Goal: Transaction & Acquisition: Purchase product/service

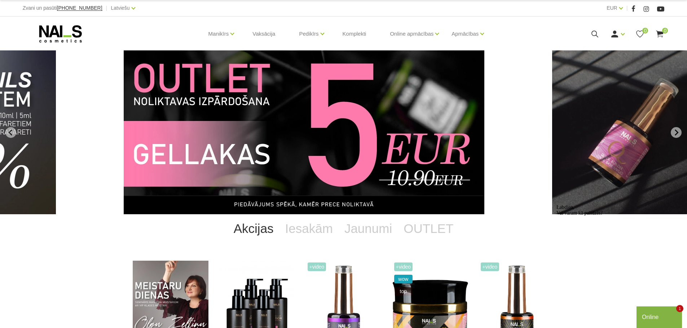
click at [343, 114] on img "13 of 14" at bounding box center [304, 132] width 360 height 164
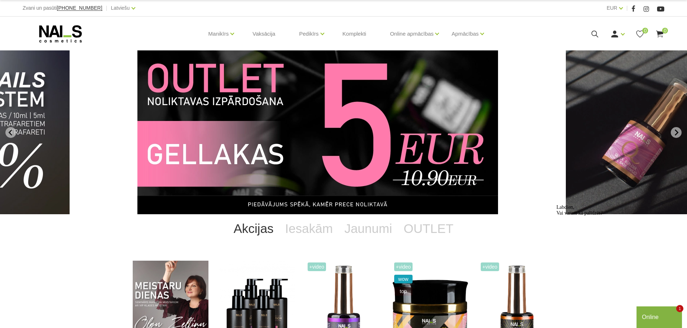
click at [352, 164] on img "13 of 14" at bounding box center [317, 132] width 360 height 164
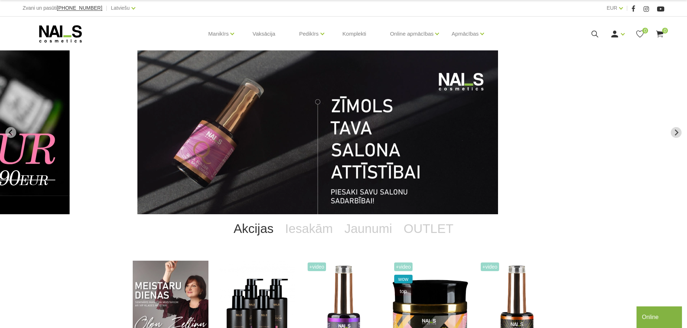
click at [348, 150] on img "14 of 14" at bounding box center [317, 132] width 360 height 164
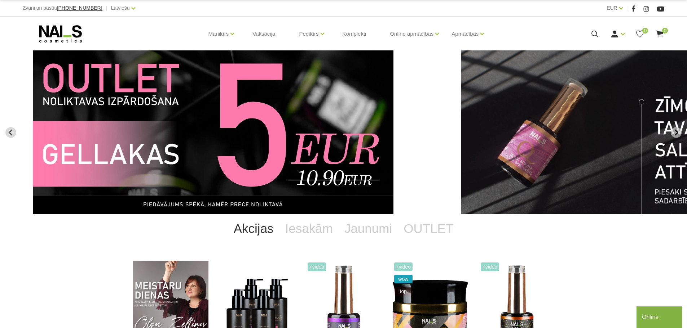
drag, startPoint x: 94, startPoint y: 155, endPoint x: 417, endPoint y: 157, distance: 323.6
click at [417, 157] on link "13 of 14" at bounding box center [239, 132] width 412 height 164
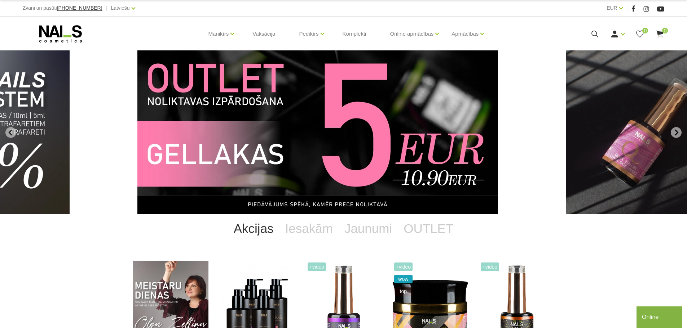
click at [236, 155] on img "13 of 14" at bounding box center [317, 132] width 360 height 164
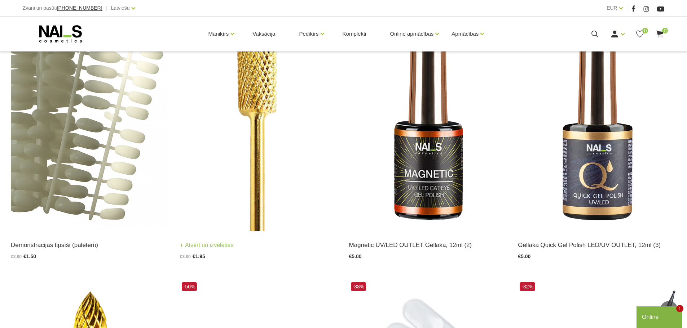
scroll to position [180, 0]
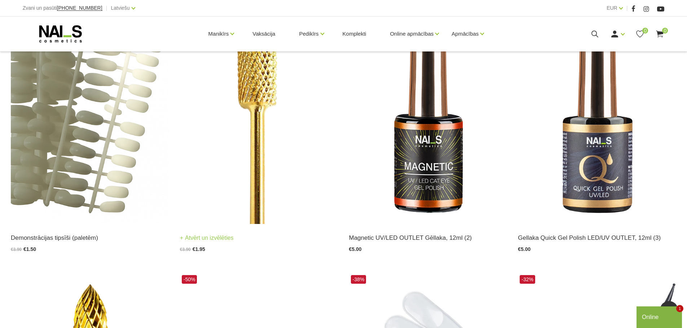
click at [250, 81] on img at bounding box center [259, 115] width 158 height 217
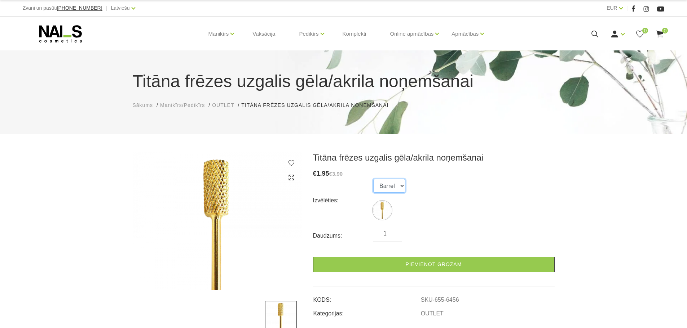
click at [399, 186] on select "Barrel" at bounding box center [389, 186] width 32 height 14
click at [432, 187] on div "Izvēlēties: Barrel" at bounding box center [433, 200] width 241 height 43
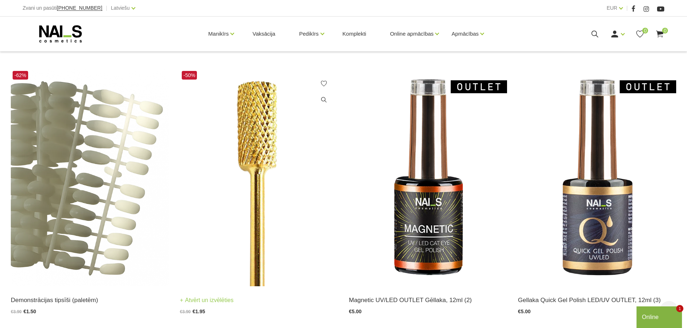
scroll to position [180, 0]
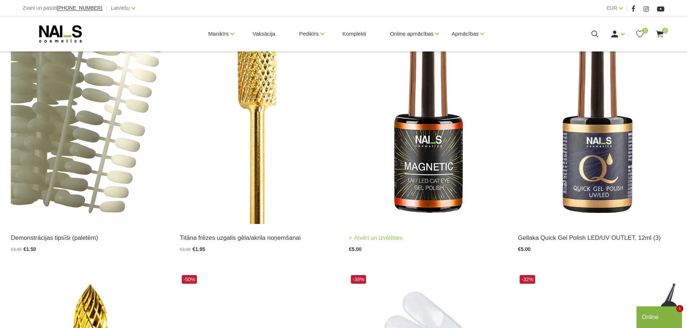
click at [436, 165] on img at bounding box center [428, 115] width 158 height 217
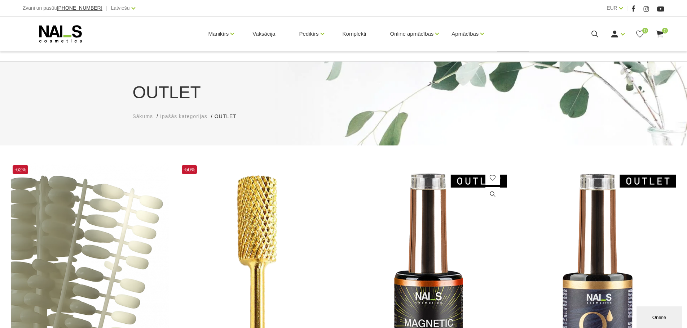
scroll to position [72, 0]
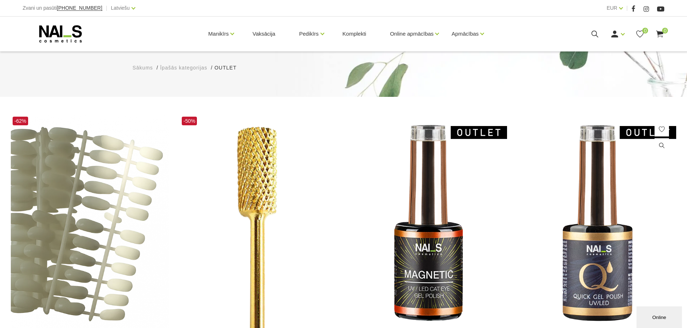
click at [603, 268] on img at bounding box center [597, 223] width 158 height 217
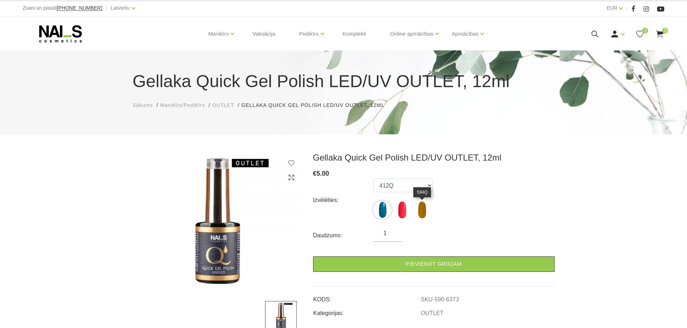
click at [423, 211] on img at bounding box center [422, 210] width 18 height 18
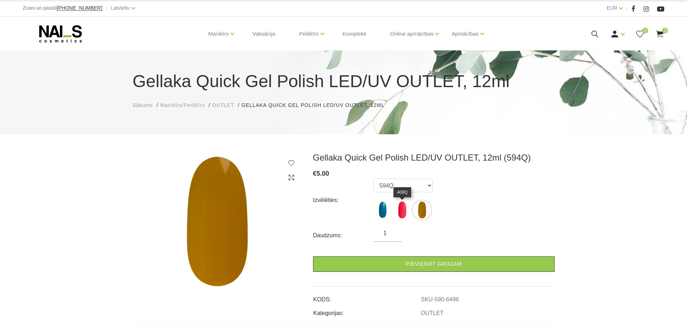
click at [402, 210] on img at bounding box center [402, 210] width 18 height 18
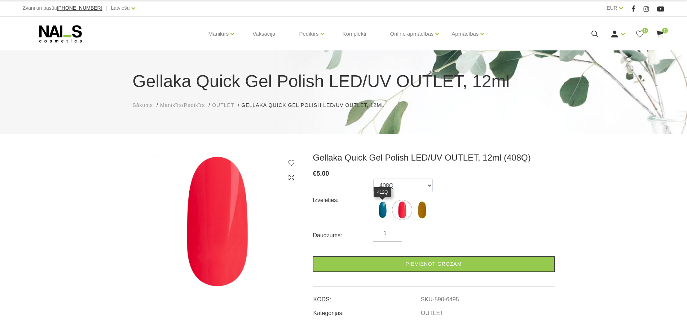
click at [382, 210] on img at bounding box center [382, 210] width 18 height 18
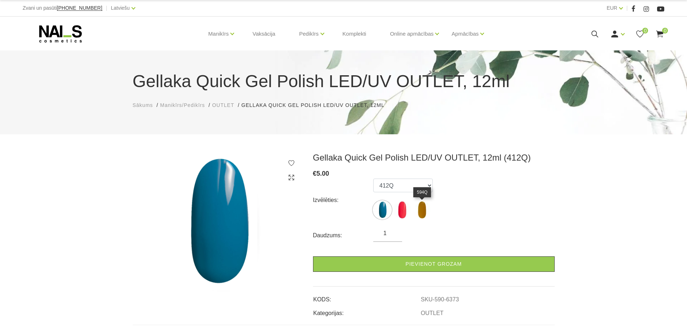
click at [423, 210] on img at bounding box center [422, 210] width 18 height 18
select select "6496"
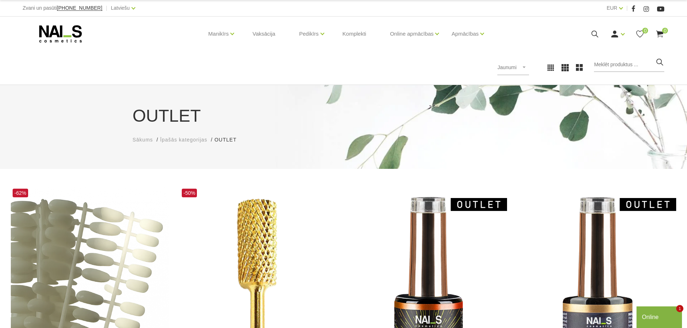
drag, startPoint x: 140, startPoint y: 139, endPoint x: 203, endPoint y: 162, distance: 66.7
click at [140, 139] on span "Sākums" at bounding box center [143, 140] width 21 height 6
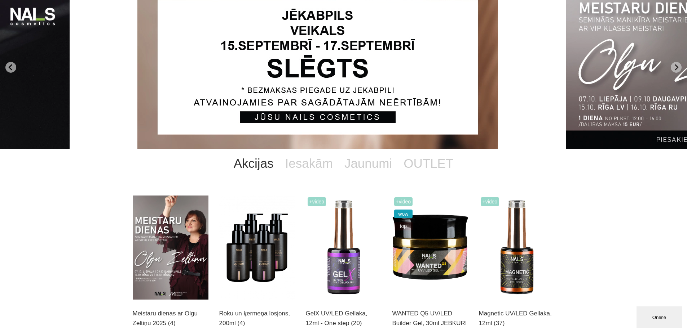
scroll to position [108, 0]
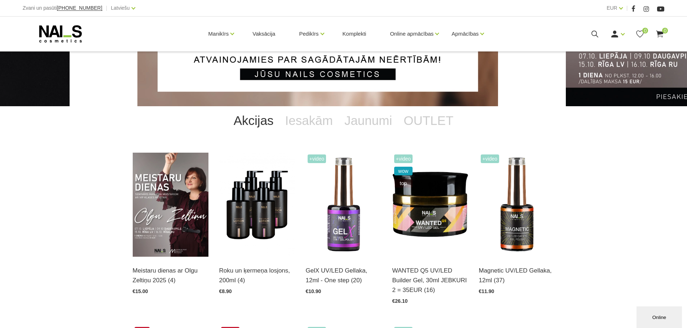
click at [256, 119] on link "Akcijas" at bounding box center [254, 120] width 52 height 29
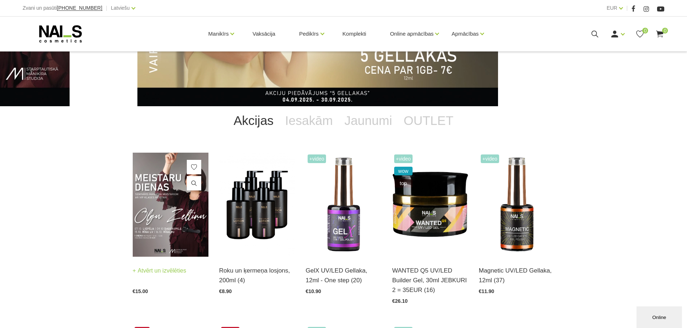
click at [164, 214] on img at bounding box center [171, 205] width 76 height 104
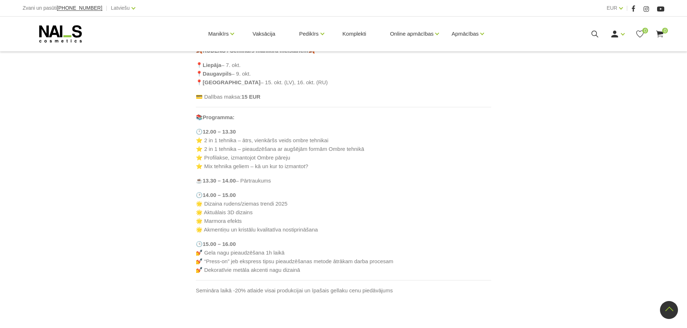
scroll to position [272, 0]
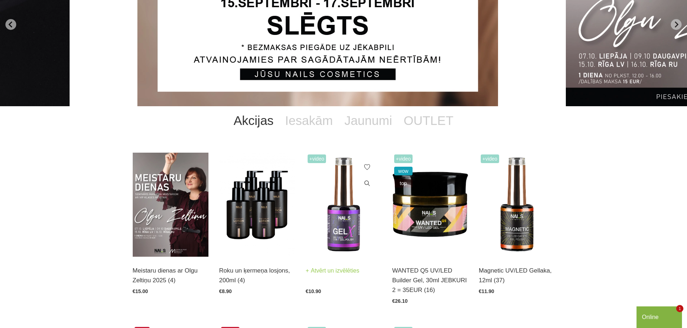
click at [341, 218] on img at bounding box center [344, 205] width 76 height 104
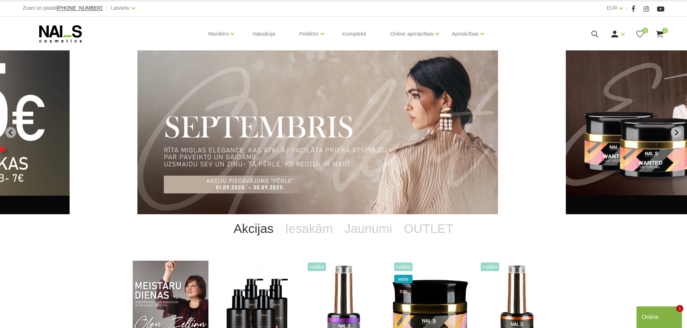
click at [294, 128] on img "4 of 14" at bounding box center [317, 132] width 360 height 164
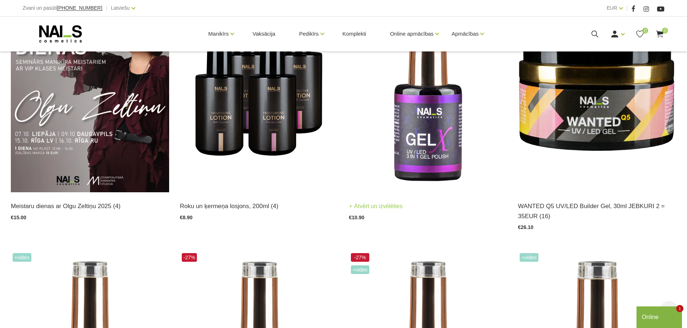
scroll to position [216, 0]
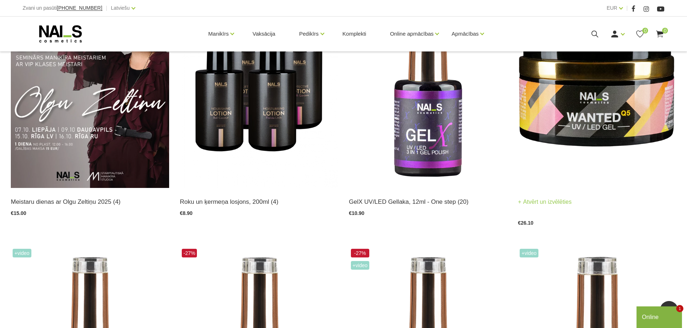
click at [559, 200] on link "Atvērt un izvēlēties" at bounding box center [545, 202] width 54 height 10
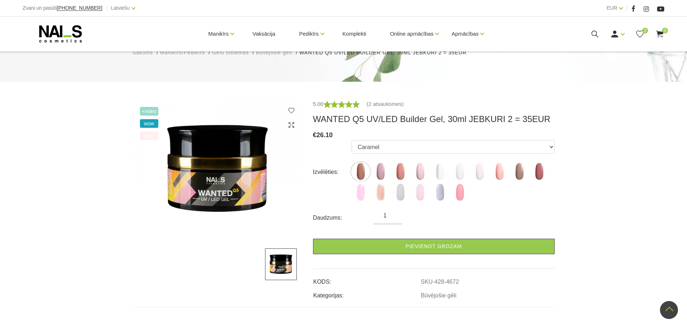
scroll to position [72, 0]
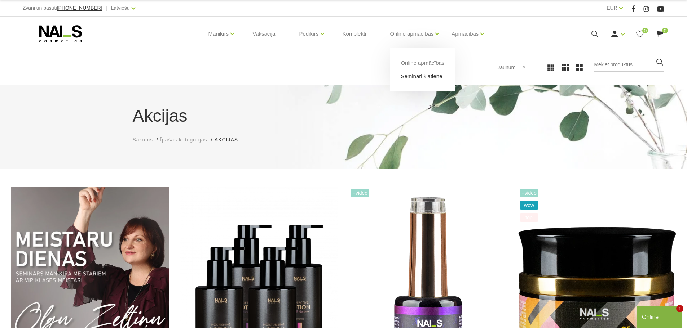
click at [425, 75] on link "Semināri klātienē" at bounding box center [420, 76] width 41 height 8
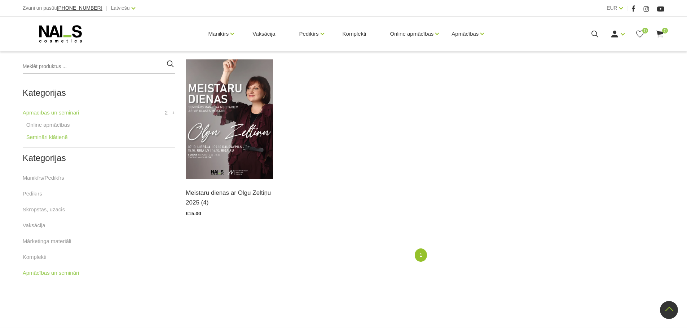
scroll to position [180, 0]
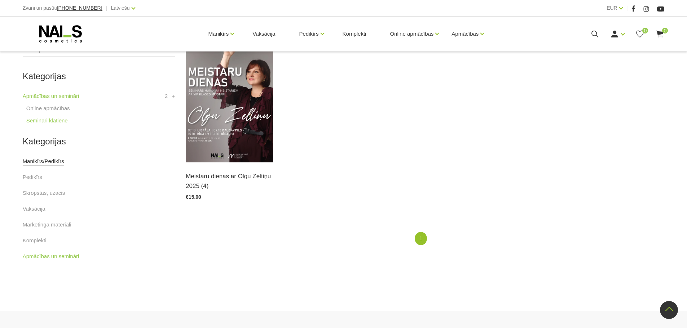
click at [41, 161] on link "Manikīrs/Pedikīrs" at bounding box center [43, 161] width 41 height 9
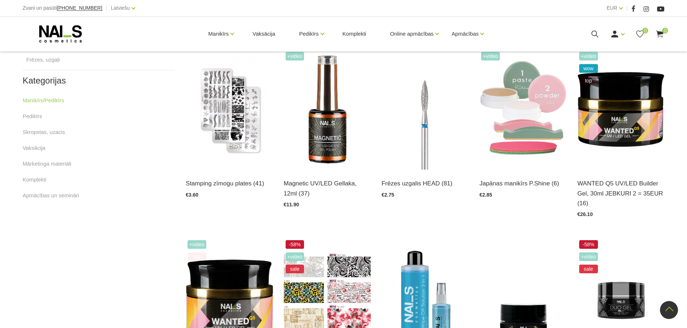
scroll to position [360, 0]
click at [414, 183] on link "Atvērt un izvēlēties" at bounding box center [408, 183] width 54 height 10
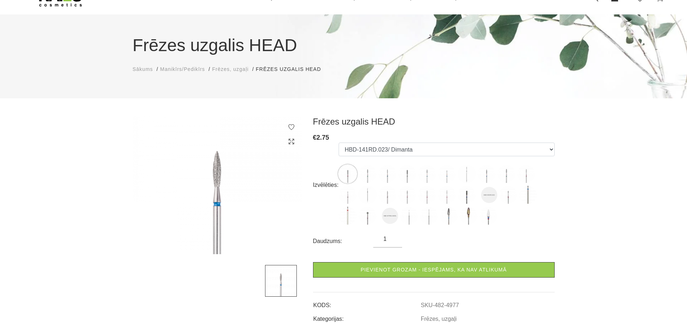
scroll to position [72, 0]
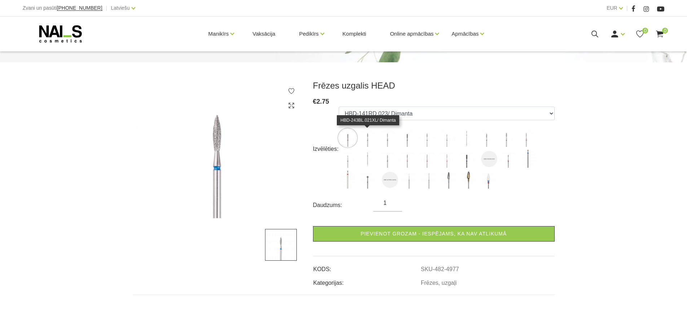
click at [367, 137] on img at bounding box center [367, 138] width 18 height 18
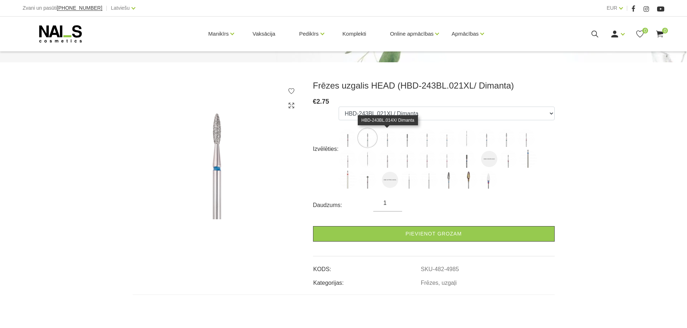
click at [386, 137] on img at bounding box center [387, 138] width 18 height 18
click at [406, 137] on img at bounding box center [407, 138] width 18 height 18
click at [425, 137] on img at bounding box center [427, 138] width 18 height 18
click at [446, 137] on img at bounding box center [446, 138] width 18 height 18
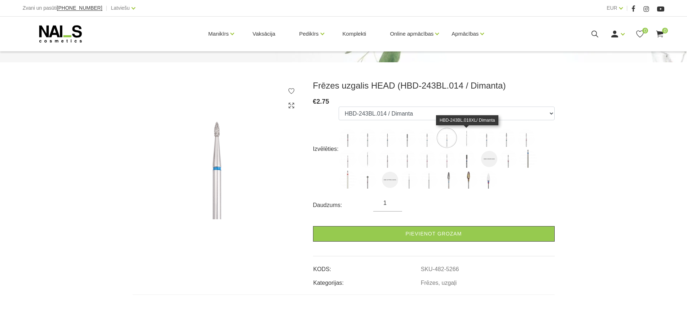
click at [466, 134] on img at bounding box center [466, 138] width 18 height 18
click at [487, 137] on img at bounding box center [486, 138] width 18 height 18
click at [505, 137] on img at bounding box center [506, 138] width 18 height 18
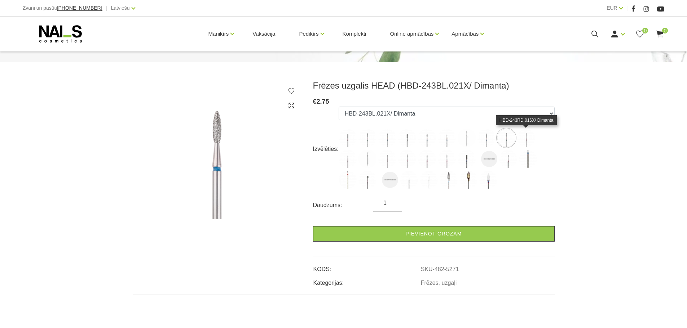
click at [525, 138] on img at bounding box center [526, 138] width 18 height 18
click at [505, 138] on img at bounding box center [506, 138] width 18 height 18
click at [366, 139] on img at bounding box center [367, 138] width 18 height 18
click at [506, 138] on img at bounding box center [506, 138] width 18 height 18
click at [346, 160] on img at bounding box center [347, 159] width 18 height 18
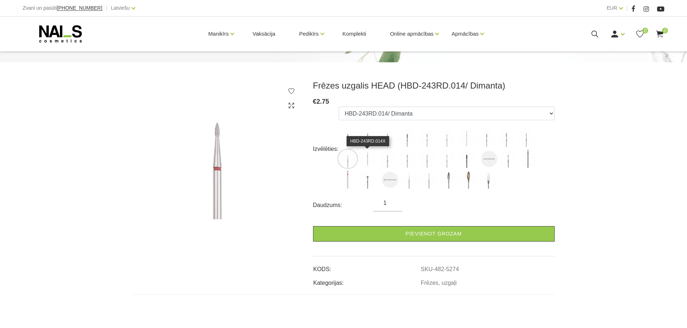
drag, startPoint x: 365, startPoint y: 159, endPoint x: 388, endPoint y: 157, distance: 23.5
click at [365, 159] on img at bounding box center [367, 159] width 18 height 18
click at [387, 160] on img at bounding box center [387, 159] width 18 height 18
click at [407, 160] on img at bounding box center [407, 159] width 18 height 18
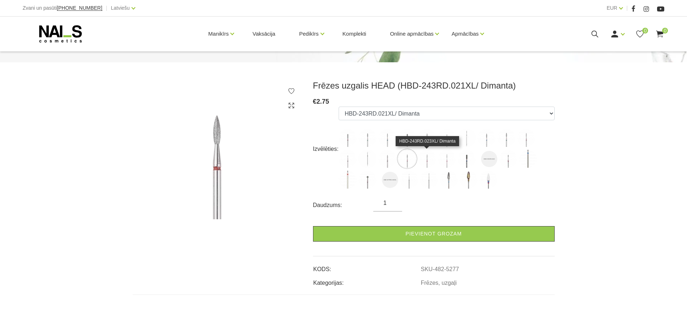
click at [428, 160] on img at bounding box center [427, 159] width 18 height 18
click at [445, 159] on img at bounding box center [446, 159] width 18 height 18
click at [466, 160] on img at bounding box center [466, 159] width 18 height 18
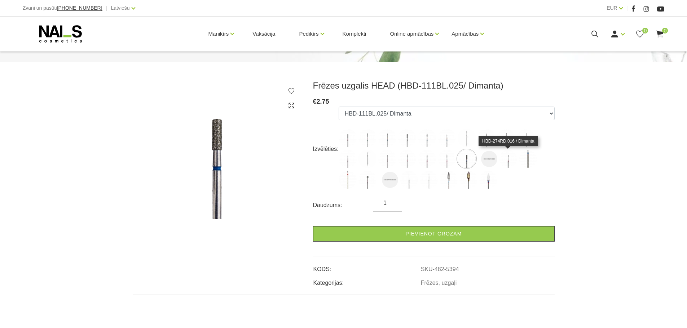
click at [507, 160] on img at bounding box center [508, 159] width 18 height 18
click at [529, 159] on img at bounding box center [528, 159] width 18 height 18
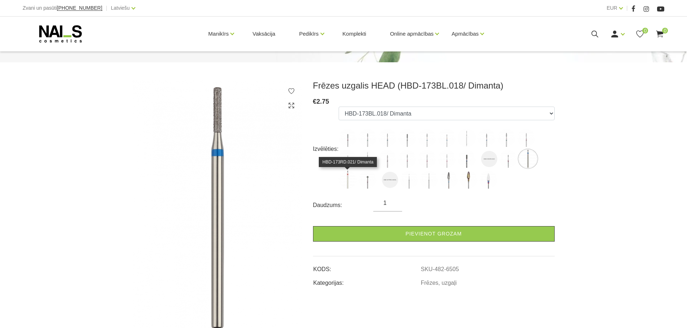
click at [347, 177] on img at bounding box center [347, 180] width 18 height 18
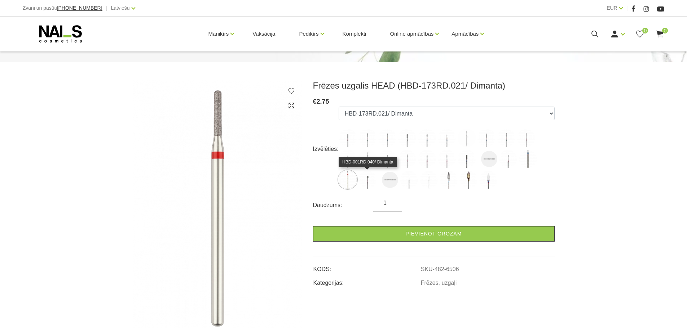
click at [368, 180] on img at bounding box center [367, 180] width 18 height 18
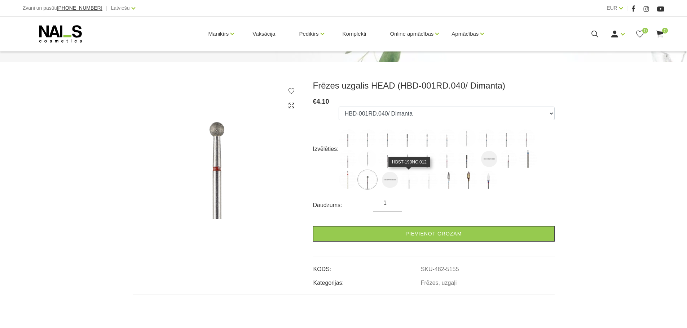
click at [408, 180] on img at bounding box center [409, 180] width 18 height 18
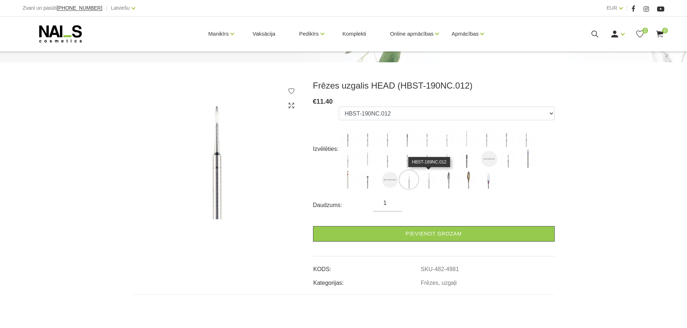
click at [426, 181] on img at bounding box center [428, 180] width 18 height 18
click at [448, 178] on img at bounding box center [448, 180] width 18 height 18
click at [428, 179] on img at bounding box center [428, 180] width 18 height 18
click at [366, 182] on img at bounding box center [367, 180] width 18 height 18
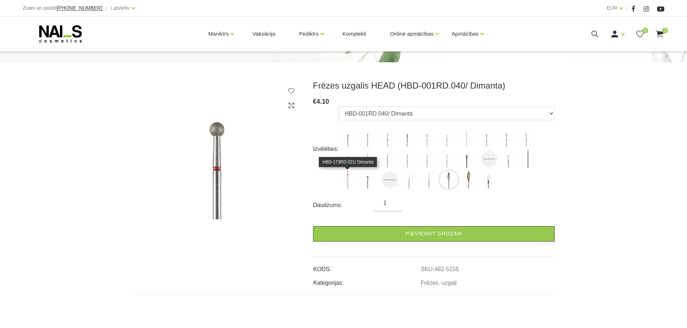
click at [347, 177] on img at bounding box center [347, 180] width 18 height 18
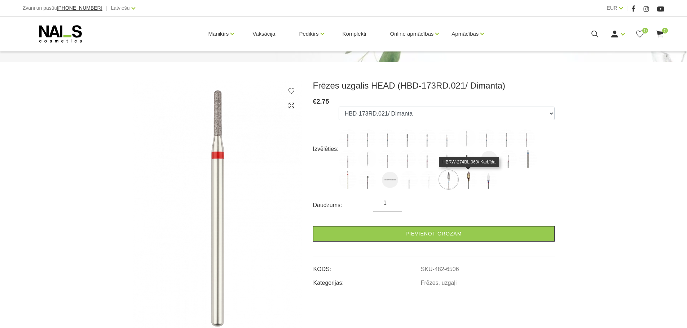
click at [468, 177] on img at bounding box center [468, 180] width 18 height 18
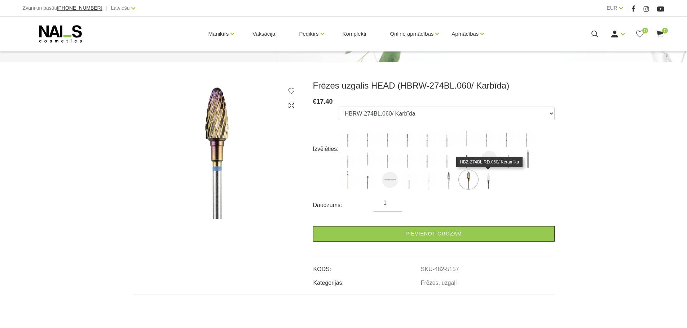
click at [488, 179] on img at bounding box center [488, 180] width 18 height 18
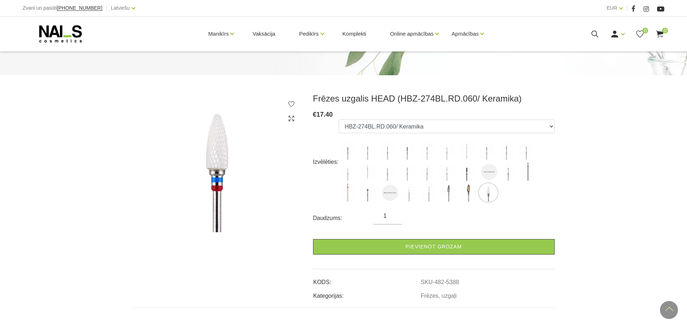
scroll to position [36, 0]
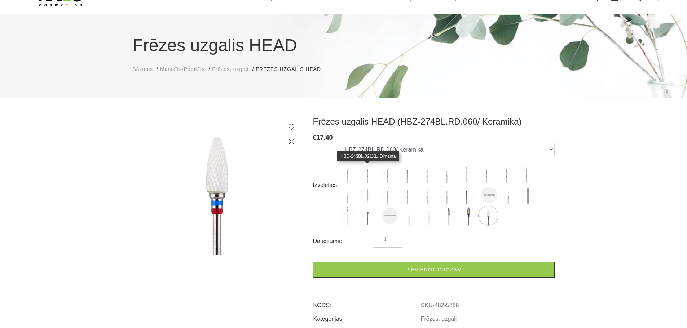
click at [366, 174] on img at bounding box center [367, 174] width 18 height 18
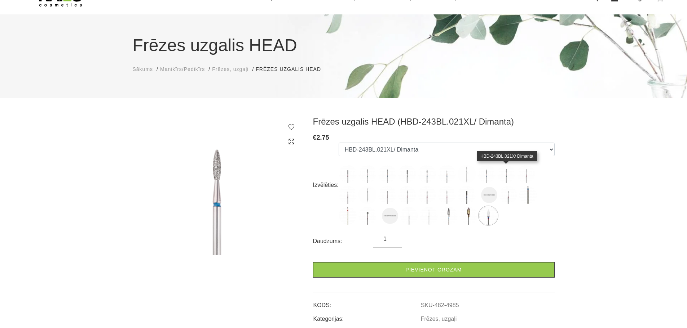
click at [507, 175] on img at bounding box center [506, 174] width 18 height 18
click at [368, 172] on img at bounding box center [367, 174] width 18 height 18
select select "4985"
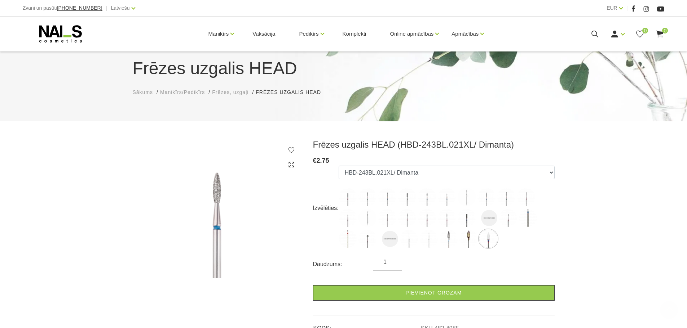
scroll to position [0, 0]
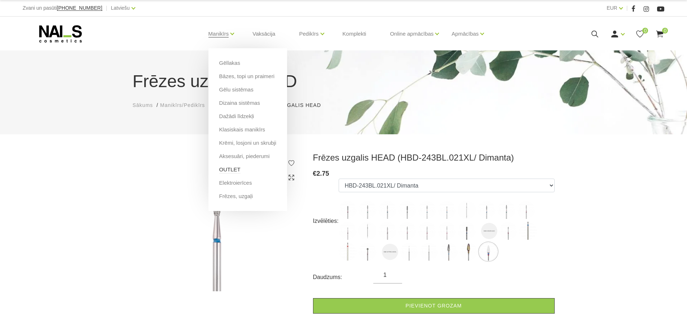
click at [230, 170] on link "OUTLET" at bounding box center [229, 170] width 21 height 8
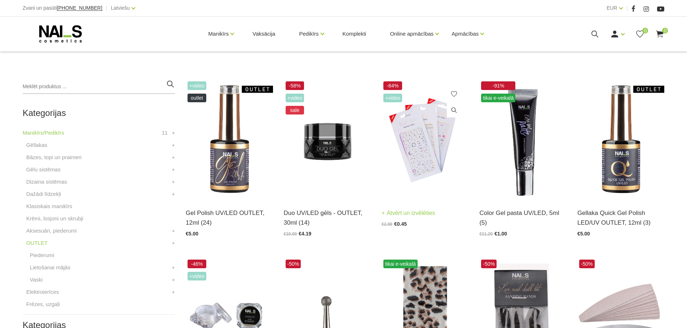
scroll to position [144, 0]
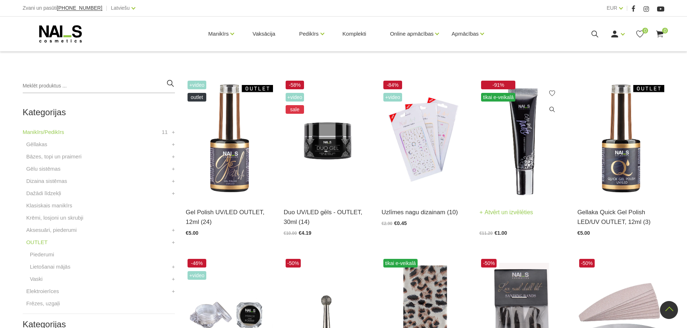
click at [523, 147] on img at bounding box center [522, 139] width 87 height 120
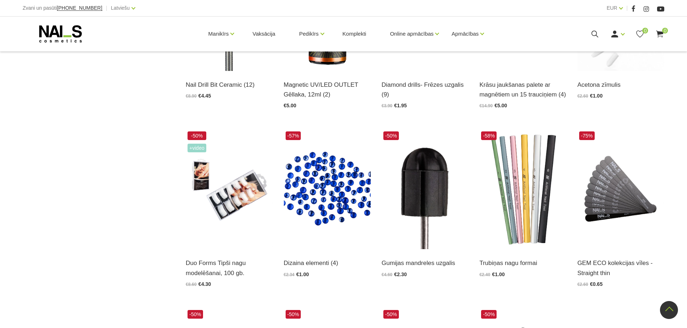
scroll to position [649, 0]
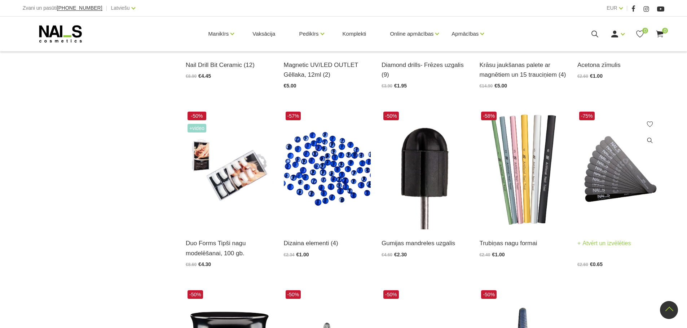
click at [613, 243] on link "Atvērt un izvēlēties" at bounding box center [604, 244] width 54 height 10
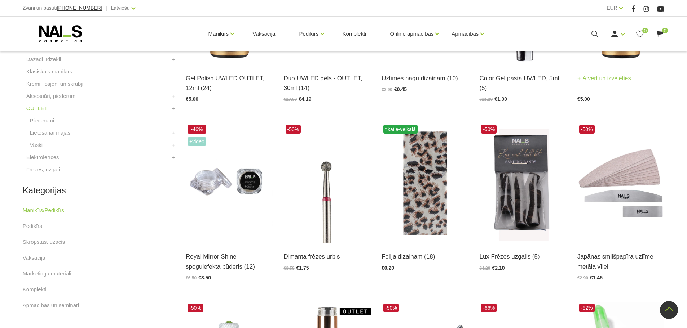
scroll to position [291, 0]
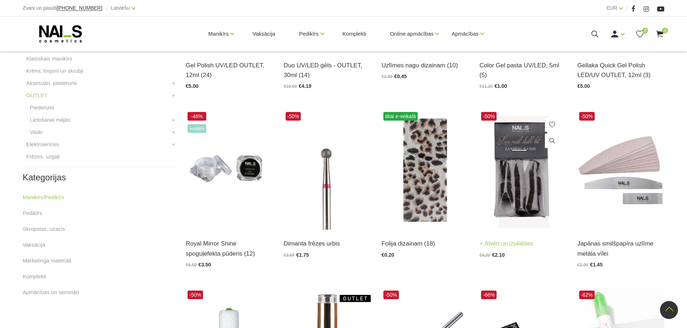
click at [524, 201] on img at bounding box center [522, 170] width 87 height 120
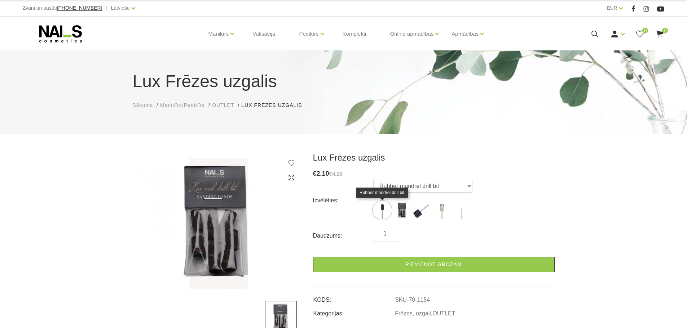
click at [383, 209] on img at bounding box center [382, 210] width 18 height 18
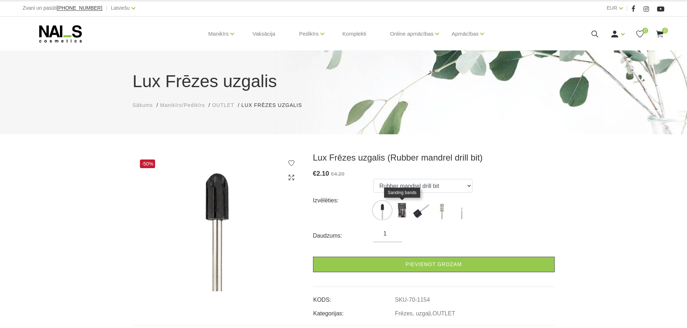
click at [403, 212] on img at bounding box center [402, 210] width 18 height 18
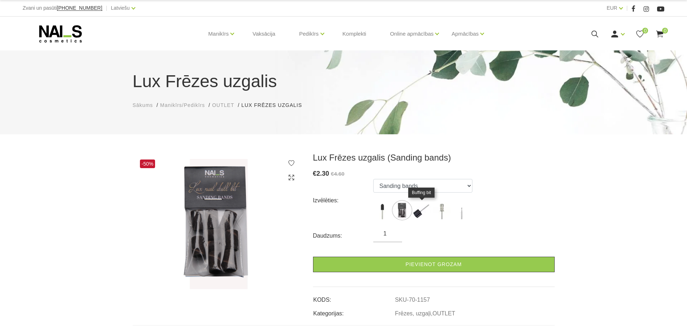
click at [420, 212] on img at bounding box center [422, 210] width 18 height 18
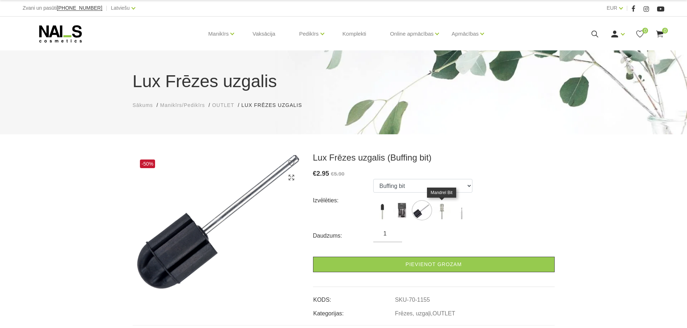
click at [443, 210] on img at bounding box center [441, 210] width 18 height 18
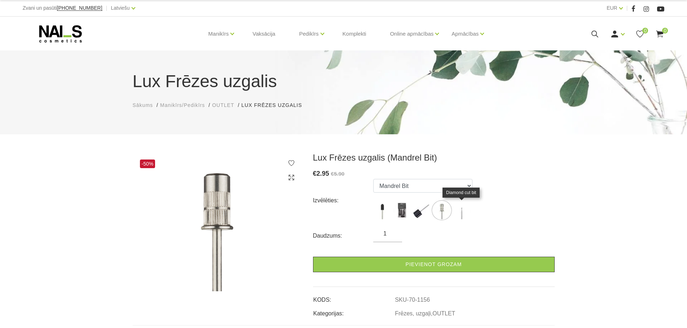
click at [465, 214] on img at bounding box center [461, 210] width 18 height 18
select select "1153"
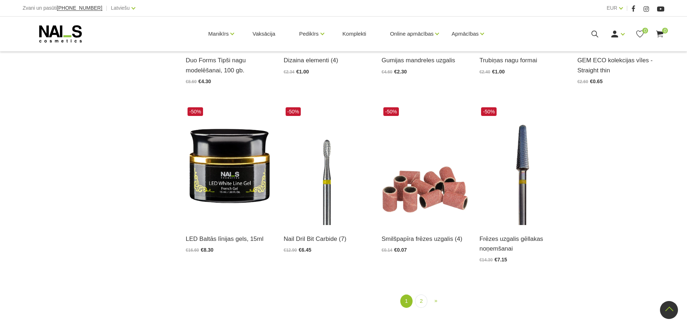
scroll to position [868, 0]
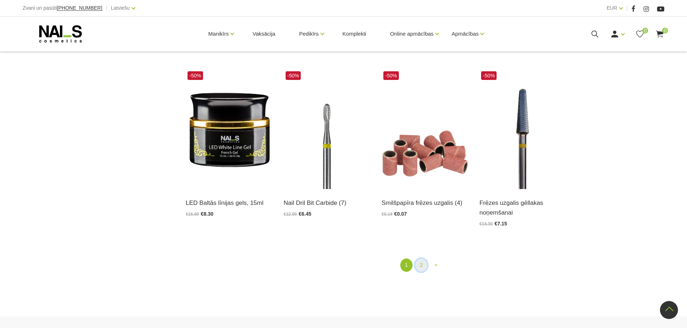
click at [422, 265] on link "2" at bounding box center [421, 265] width 12 height 13
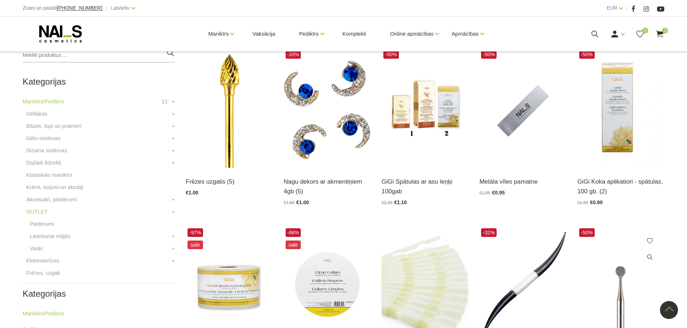
scroll to position [147, 0]
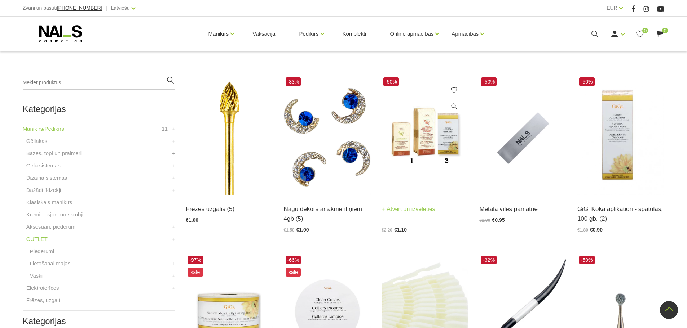
click at [415, 210] on link "Atvērt un izvēlēties" at bounding box center [408, 209] width 54 height 10
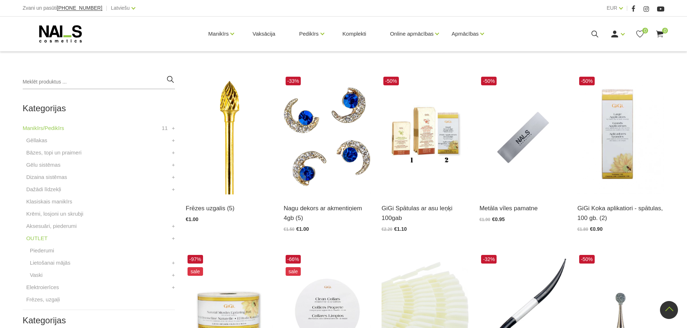
scroll to position [147, 0]
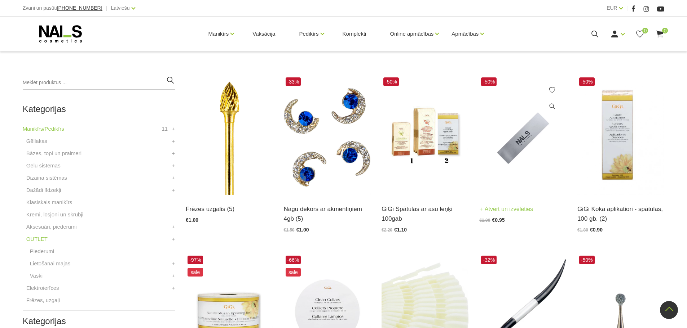
click at [508, 208] on link "Atvērt un izvēlēties" at bounding box center [506, 209] width 54 height 10
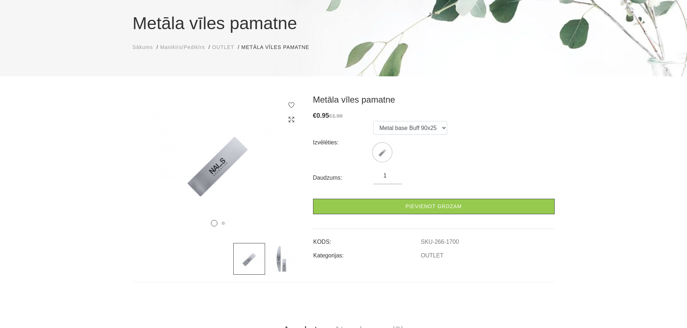
scroll to position [72, 0]
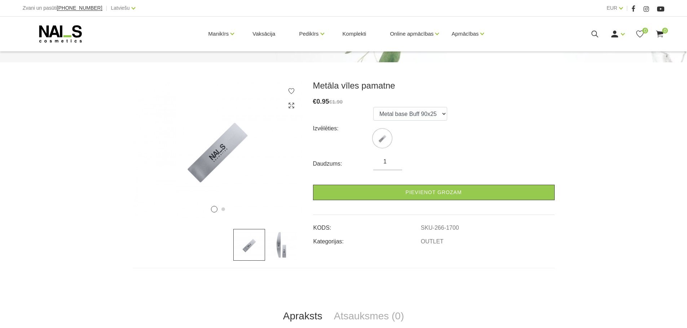
click at [250, 246] on img at bounding box center [249, 245] width 32 height 32
click at [285, 159] on icon at bounding box center [280, 156] width 21 height 21
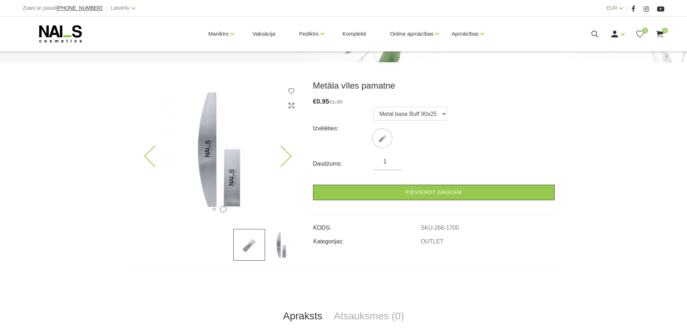
click at [286, 159] on icon at bounding box center [280, 156] width 21 height 21
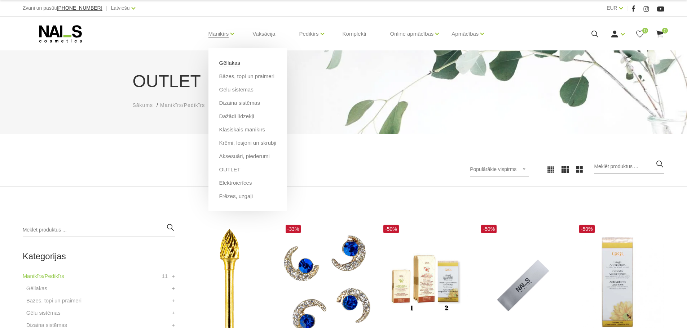
click at [226, 62] on link "Gēllakas" at bounding box center [229, 63] width 21 height 8
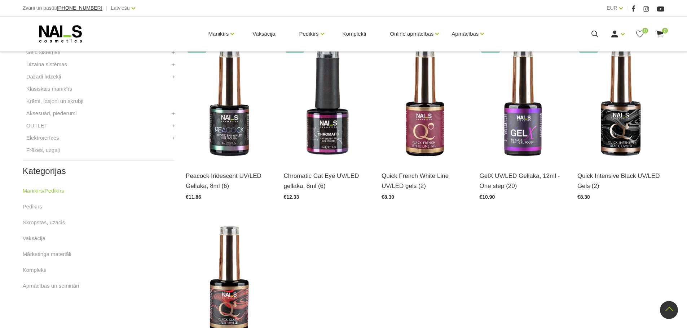
scroll to position [324, 0]
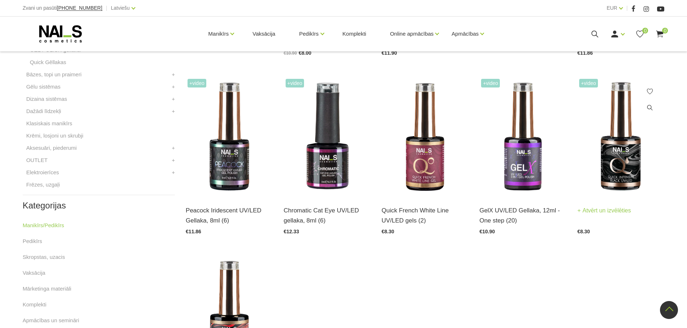
click at [610, 210] on link "Atvērt un izvēlēties" at bounding box center [604, 211] width 54 height 10
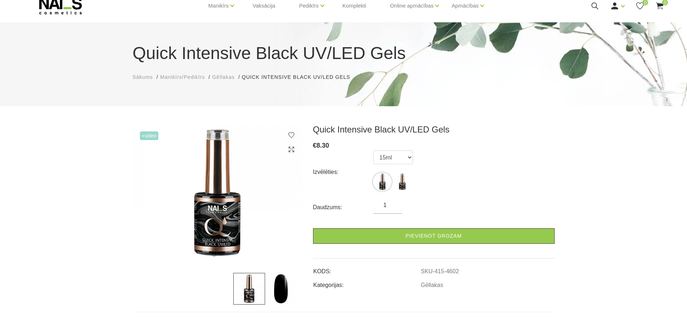
scroll to position [72, 0]
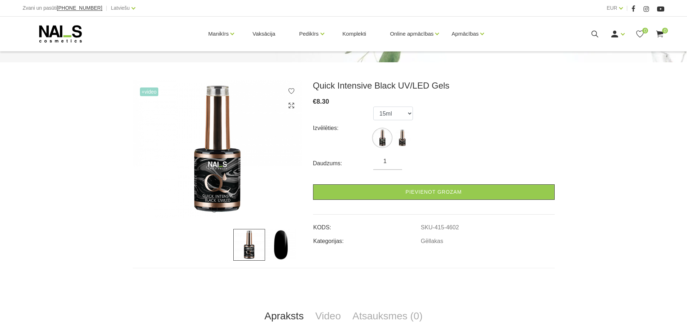
click at [281, 245] on img at bounding box center [281, 245] width 32 height 32
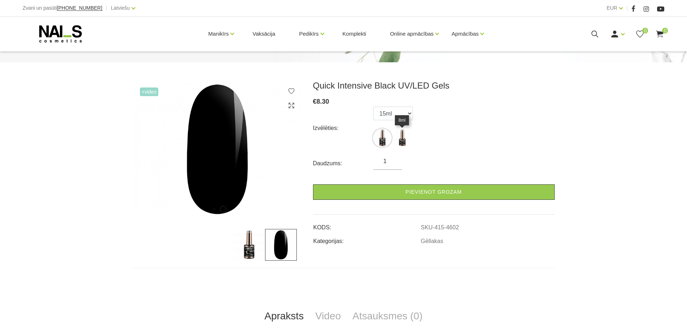
click at [402, 145] on img at bounding box center [402, 138] width 18 height 18
select select "4602"
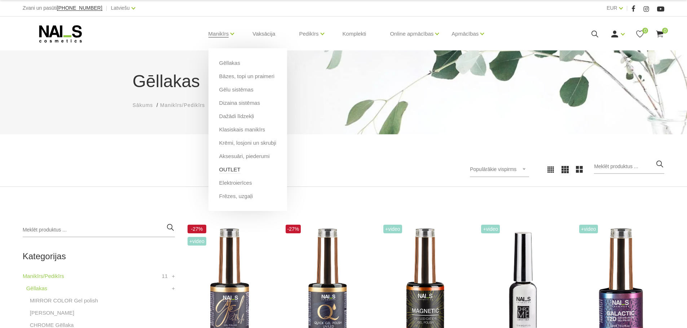
click at [228, 170] on link "OUTLET" at bounding box center [229, 170] width 21 height 8
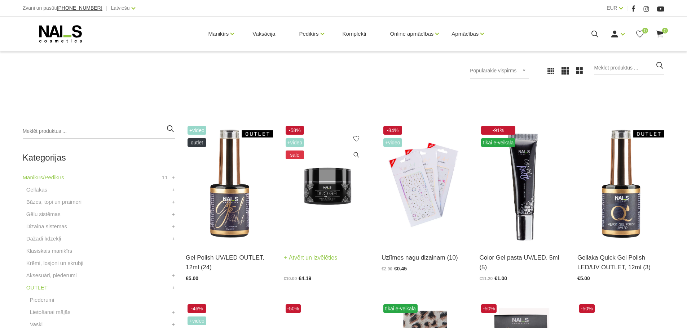
scroll to position [108, 0]
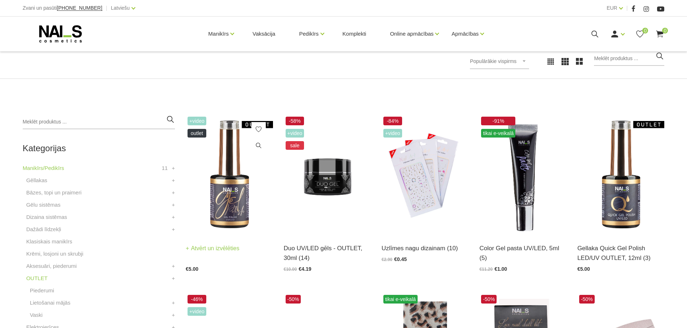
click at [229, 201] on img at bounding box center [229, 175] width 87 height 120
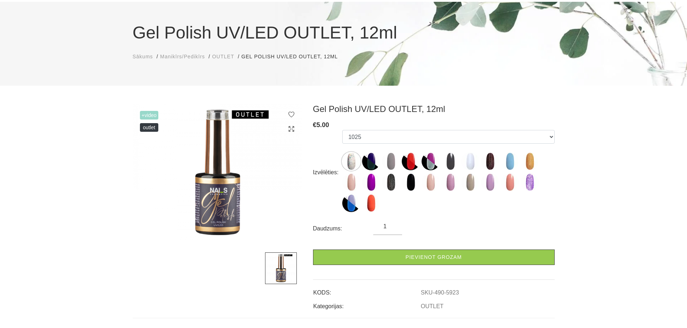
scroll to position [36, 0]
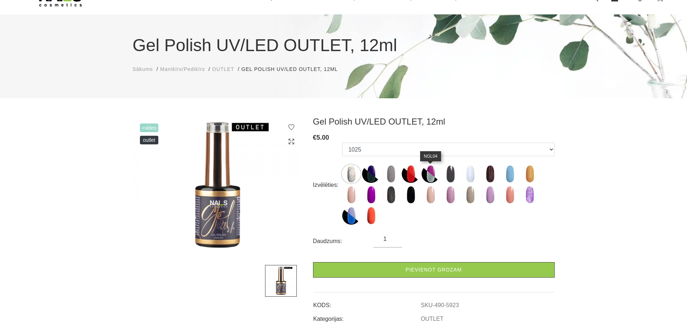
click at [429, 174] on img at bounding box center [430, 174] width 18 height 18
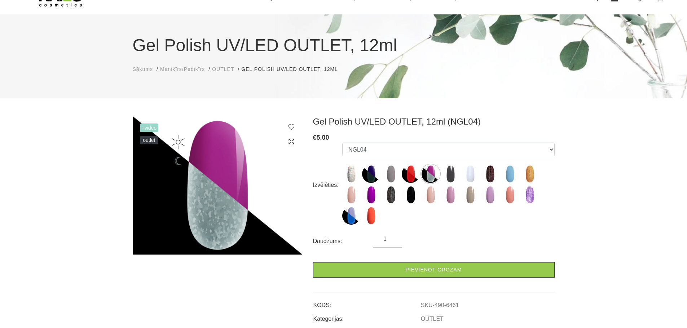
click at [209, 182] on img at bounding box center [217, 185] width 169 height 138
click at [351, 216] on img at bounding box center [351, 216] width 18 height 18
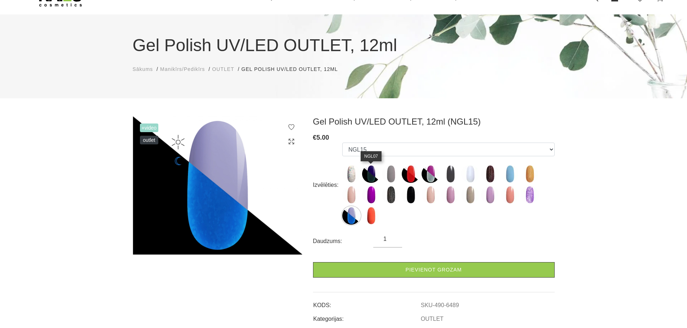
click at [372, 171] on img at bounding box center [371, 174] width 18 height 18
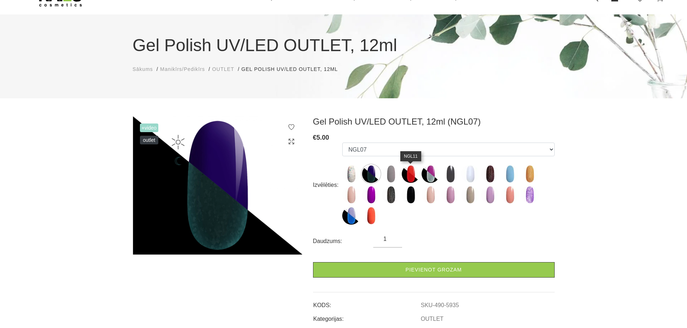
click at [409, 170] on img at bounding box center [410, 174] width 18 height 18
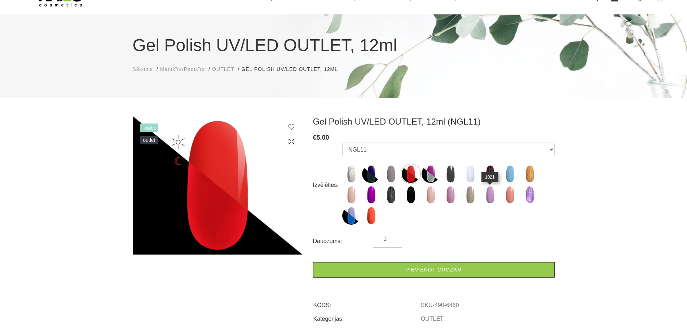
click at [488, 196] on img at bounding box center [490, 195] width 18 height 18
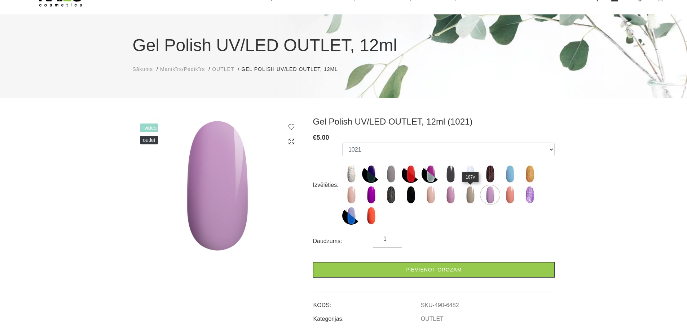
click at [470, 195] on img at bounding box center [470, 195] width 18 height 18
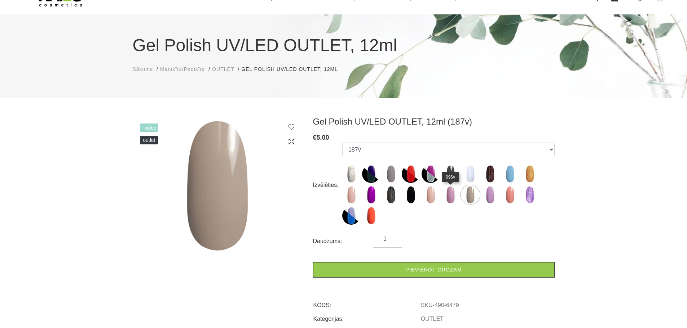
click at [448, 197] on img at bounding box center [450, 195] width 18 height 18
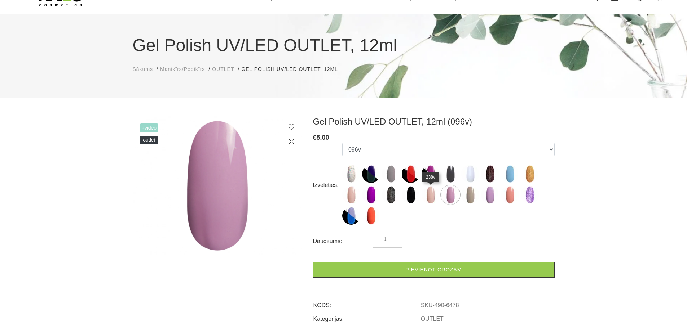
click at [430, 196] on img at bounding box center [430, 195] width 18 height 18
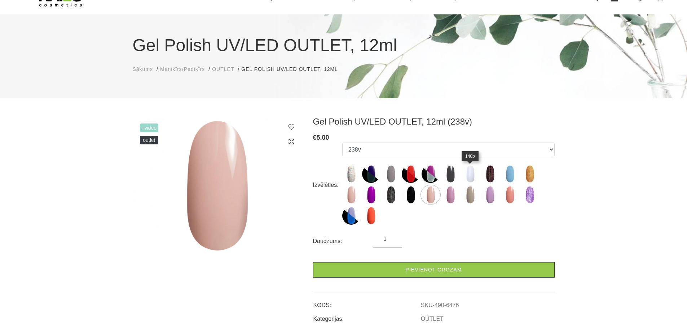
click at [470, 175] on img at bounding box center [470, 174] width 18 height 18
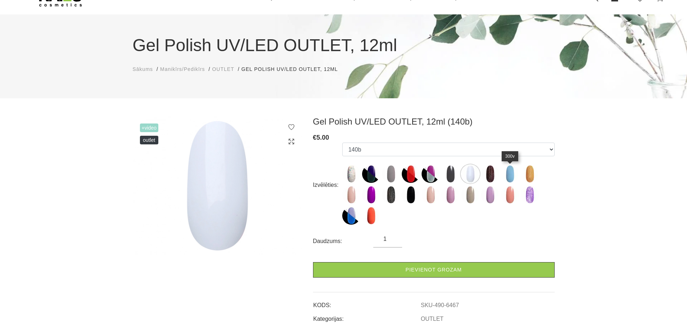
click at [510, 174] on img at bounding box center [510, 174] width 18 height 18
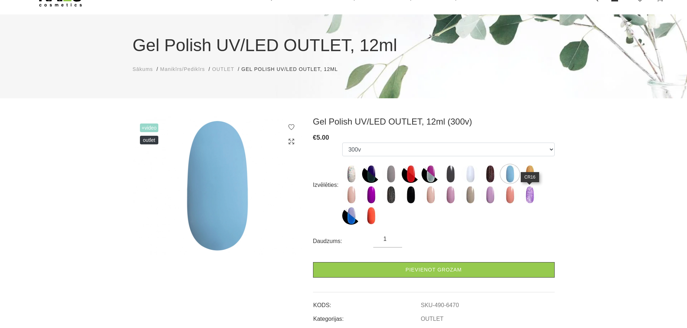
click at [529, 195] on img at bounding box center [529, 195] width 18 height 18
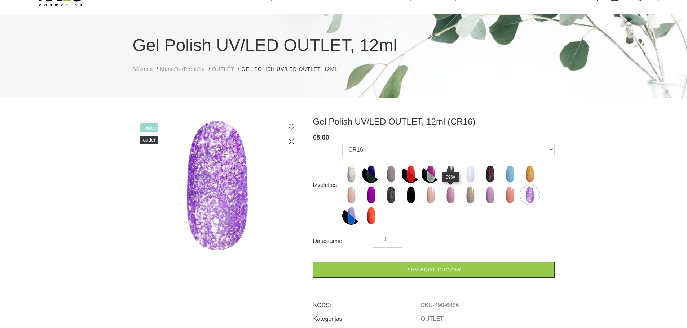
click at [450, 194] on img at bounding box center [450, 195] width 18 height 18
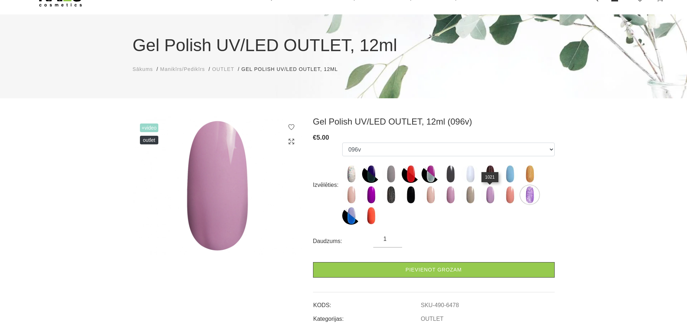
click at [490, 192] on img at bounding box center [490, 195] width 18 height 18
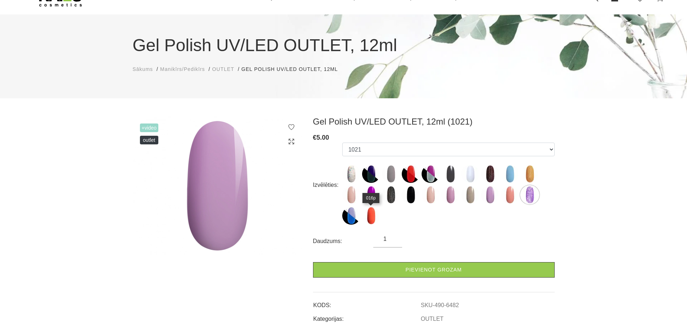
click at [372, 216] on img at bounding box center [371, 216] width 18 height 18
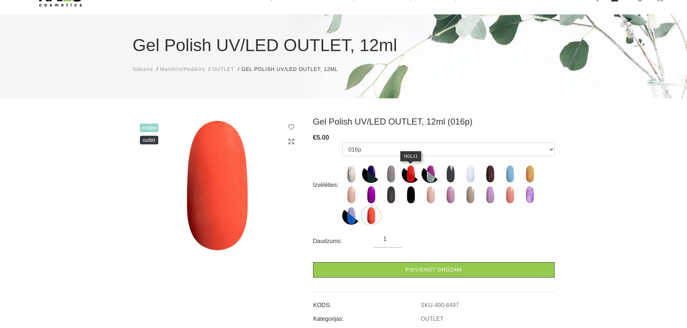
click at [408, 174] on img at bounding box center [410, 174] width 18 height 18
select select "6460"
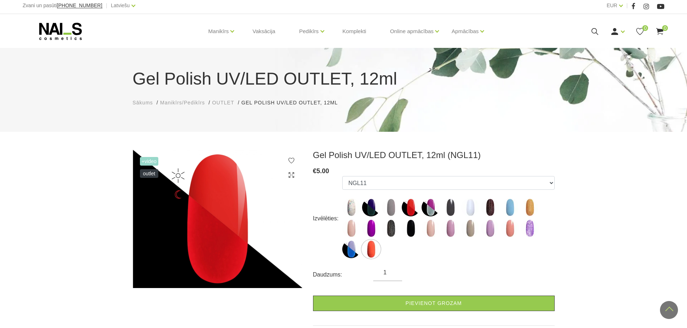
scroll to position [0, 0]
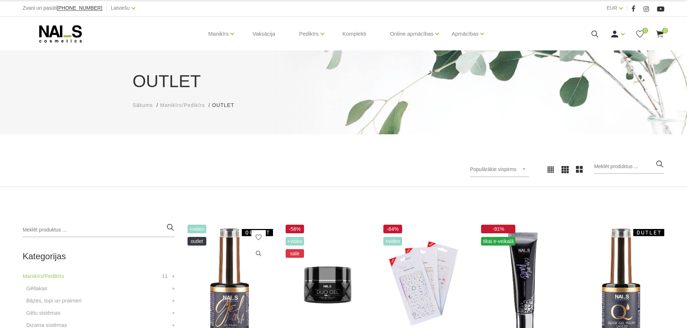
scroll to position [108, 0]
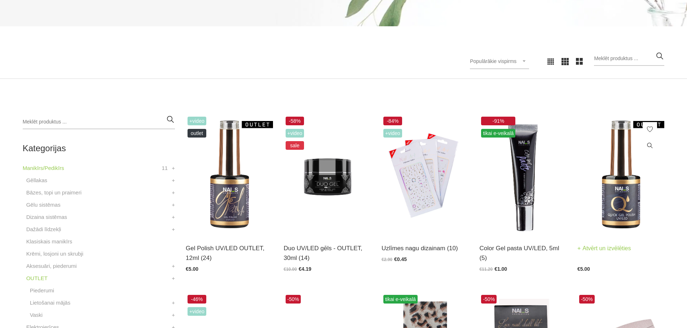
click at [619, 194] on img at bounding box center [620, 175] width 87 height 120
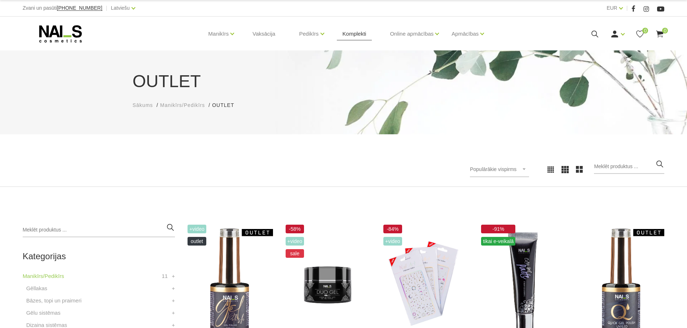
click at [356, 31] on link "Komplekti" at bounding box center [354, 34] width 35 height 35
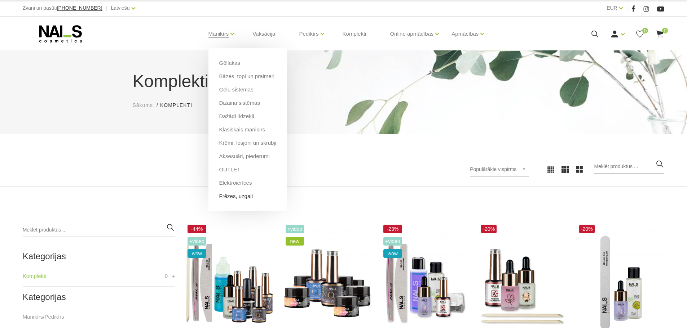
click at [226, 195] on link "Frēzes, uzgaļi" at bounding box center [236, 196] width 34 height 8
click at [227, 76] on link "Bāzes, topi un praimeri" at bounding box center [246, 76] width 55 height 8
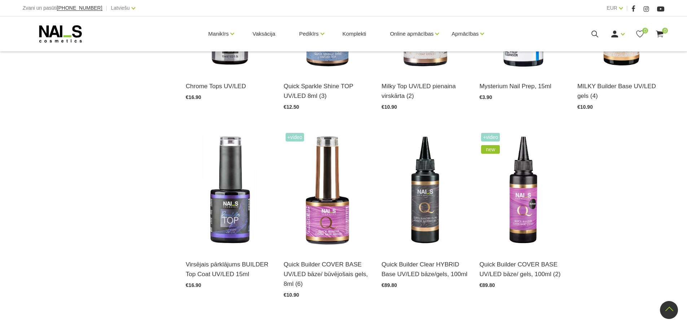
scroll to position [829, 0]
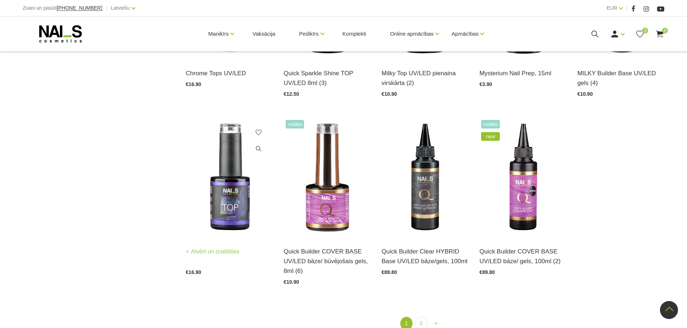
click at [206, 253] on link "Atvērt un izvēlēties" at bounding box center [213, 252] width 54 height 10
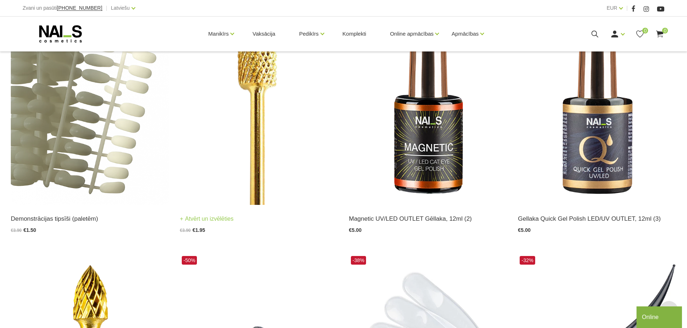
scroll to position [216, 0]
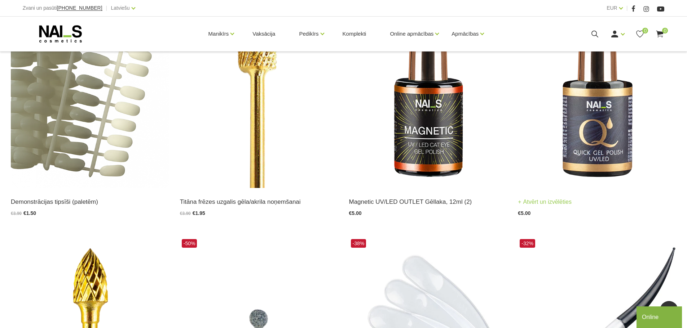
drag, startPoint x: 589, startPoint y: 134, endPoint x: 609, endPoint y: 194, distance: 62.5
click at [589, 134] on img at bounding box center [597, 79] width 158 height 217
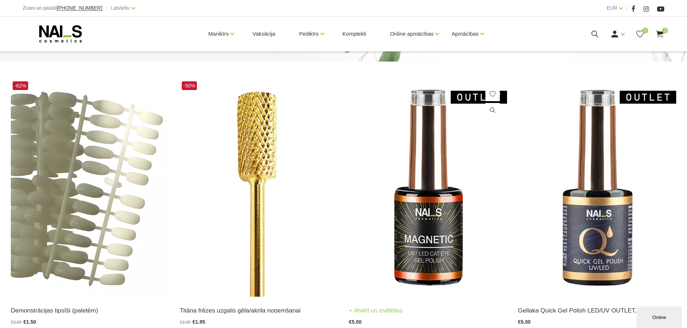
scroll to position [108, 0]
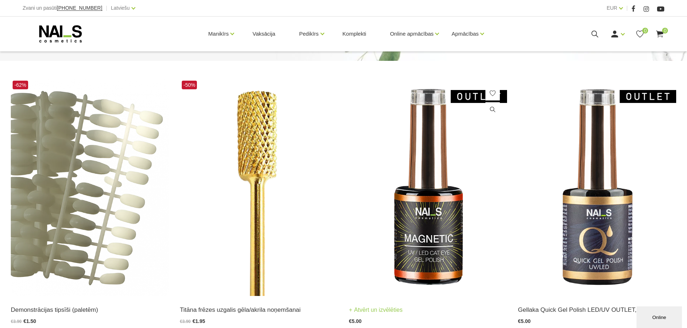
click at [440, 176] on img at bounding box center [428, 187] width 158 height 217
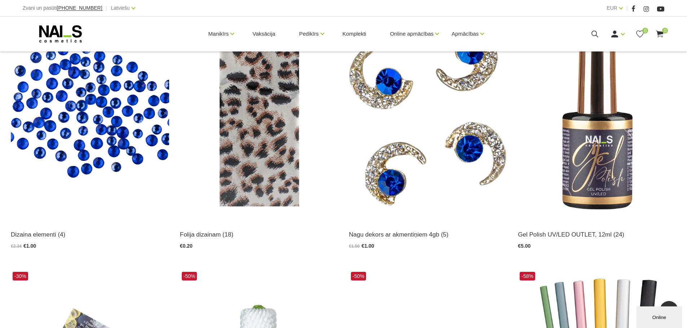
scroll to position [649, 0]
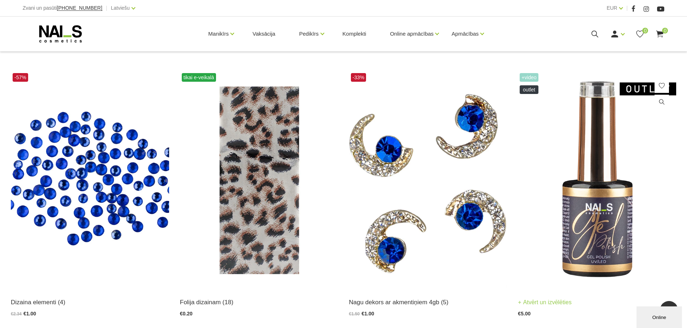
click at [591, 235] on img at bounding box center [597, 179] width 158 height 217
